Goal: Task Accomplishment & Management: Manage account settings

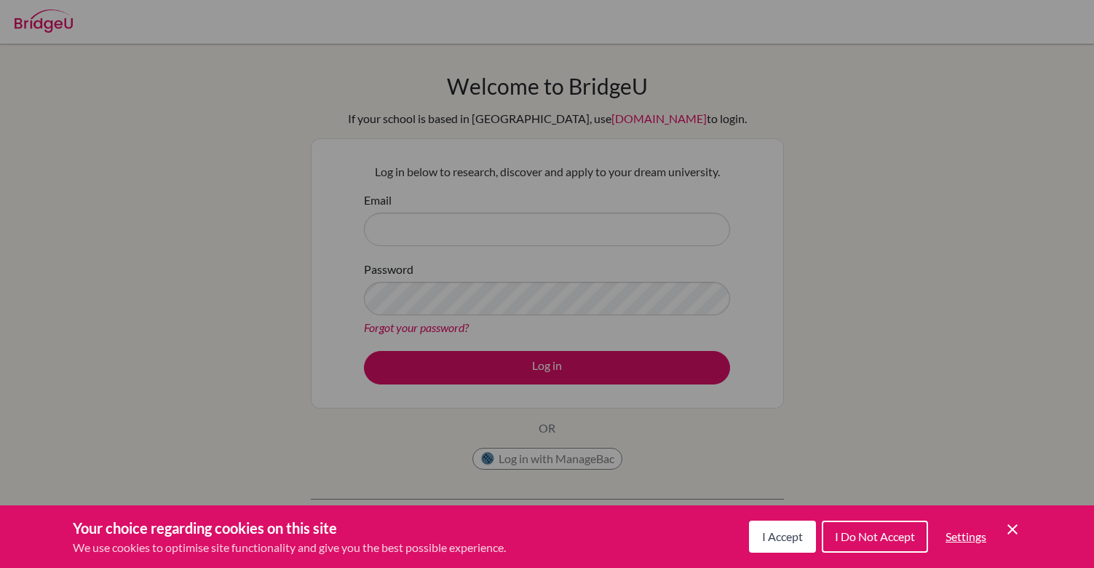
click at [799, 541] on span "I Accept" at bounding box center [782, 536] width 41 height 14
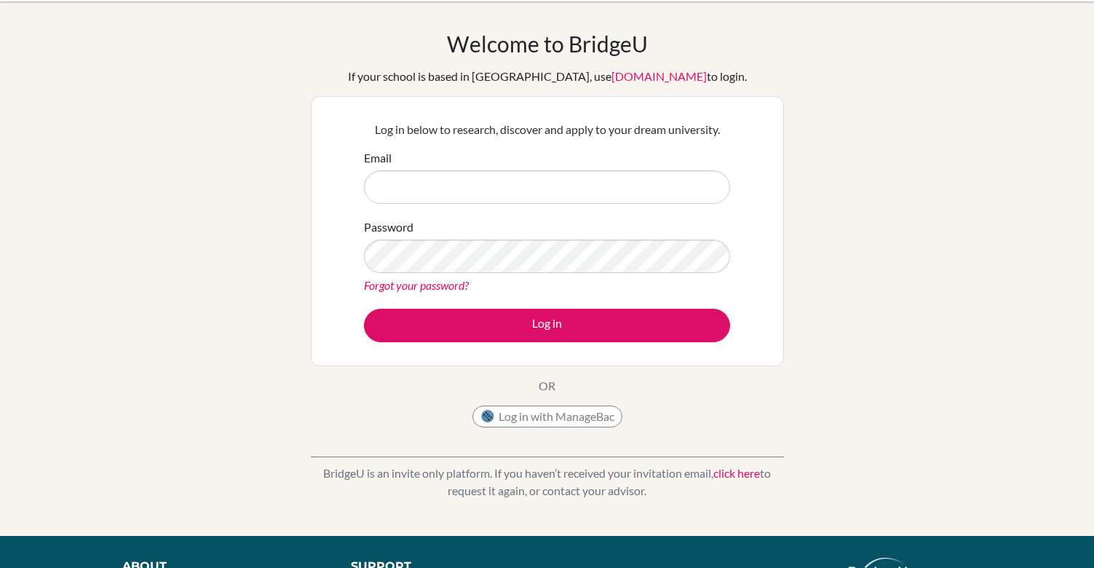
scroll to position [47, 0]
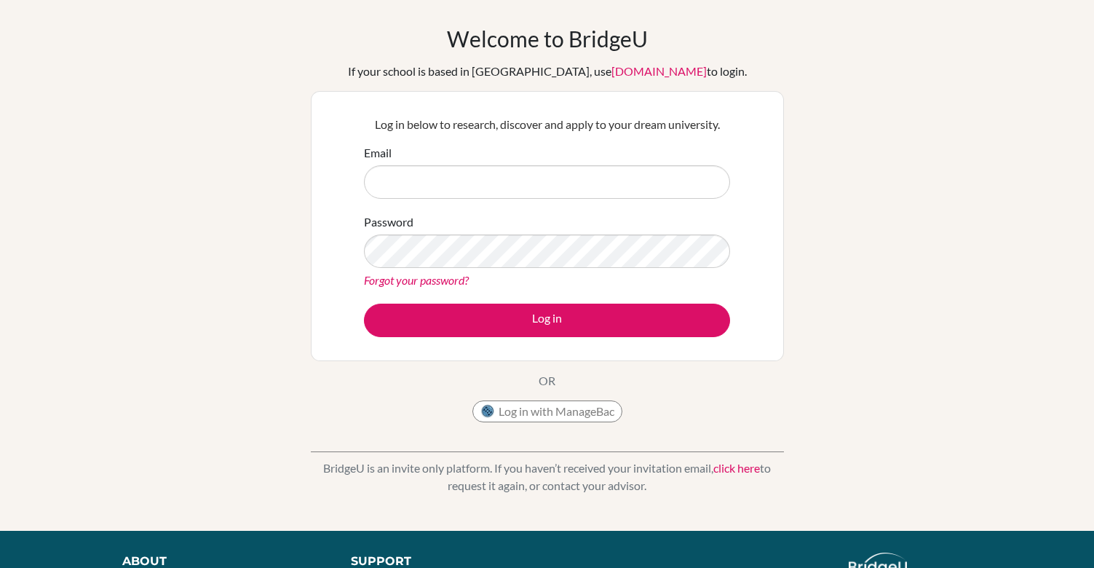
click at [728, 467] on link "click here" at bounding box center [736, 468] width 47 height 14
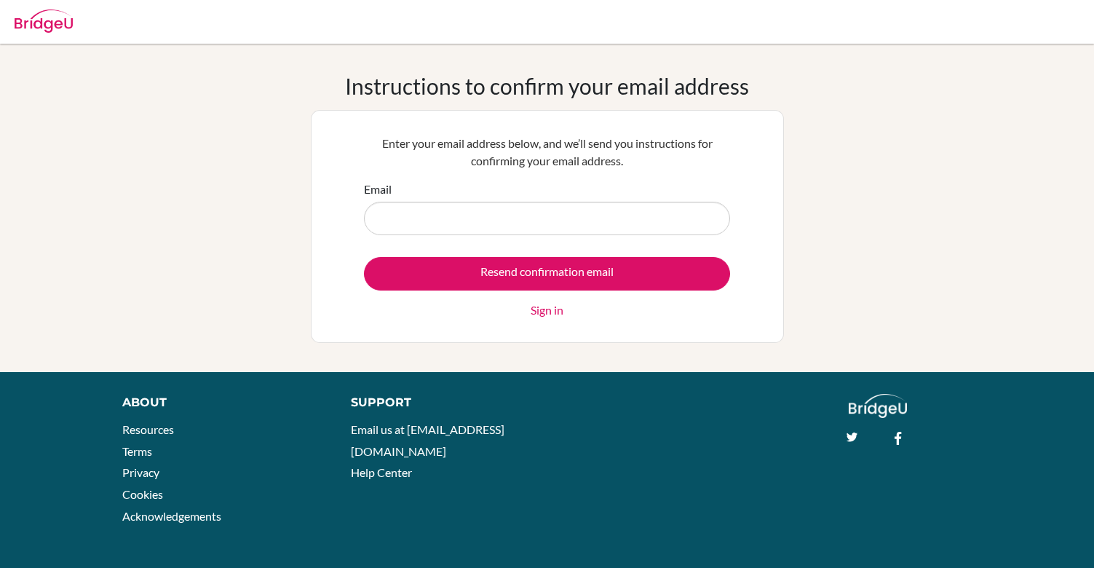
click at [495, 221] on input "Email" at bounding box center [547, 218] width 366 height 33
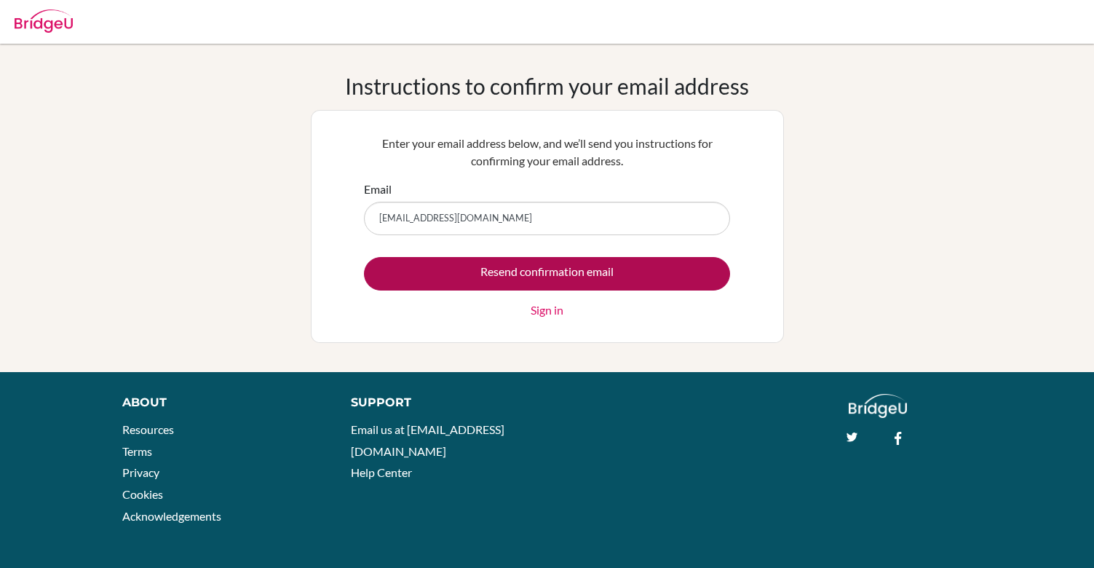
type input "[EMAIL_ADDRESS][DOMAIN_NAME]"
click at [539, 273] on input "Resend confirmation email" at bounding box center [547, 273] width 366 height 33
